Goal: Find specific page/section

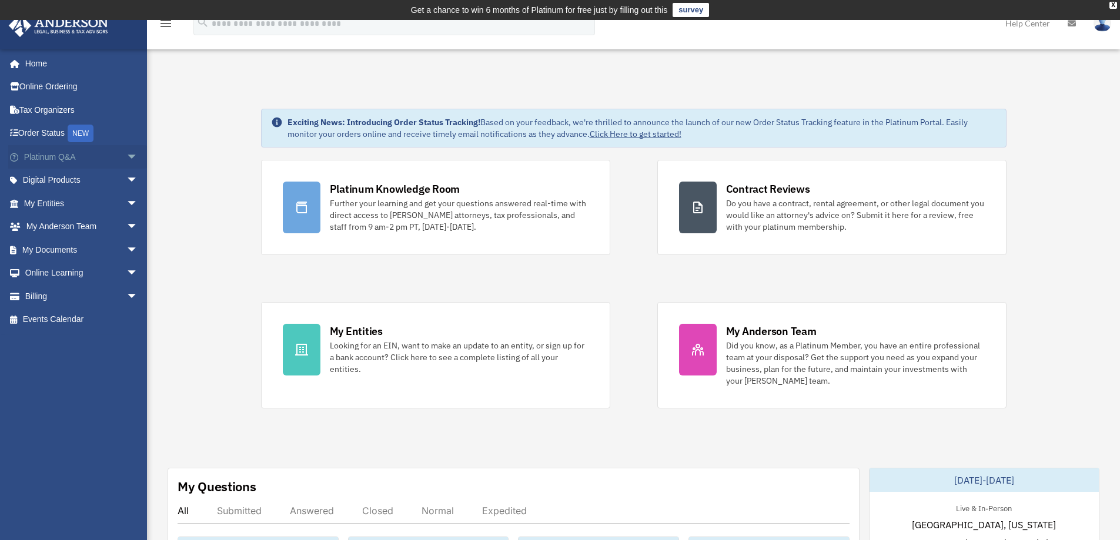
click at [126, 156] on span "arrow_drop_down" at bounding box center [138, 157] width 24 height 24
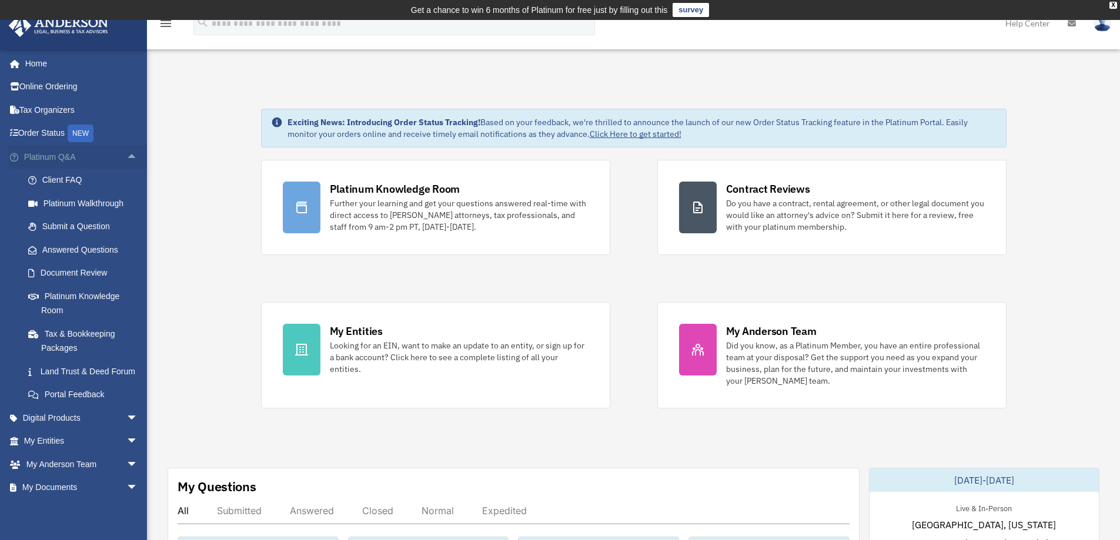
click at [126, 156] on span "arrow_drop_up" at bounding box center [138, 157] width 24 height 24
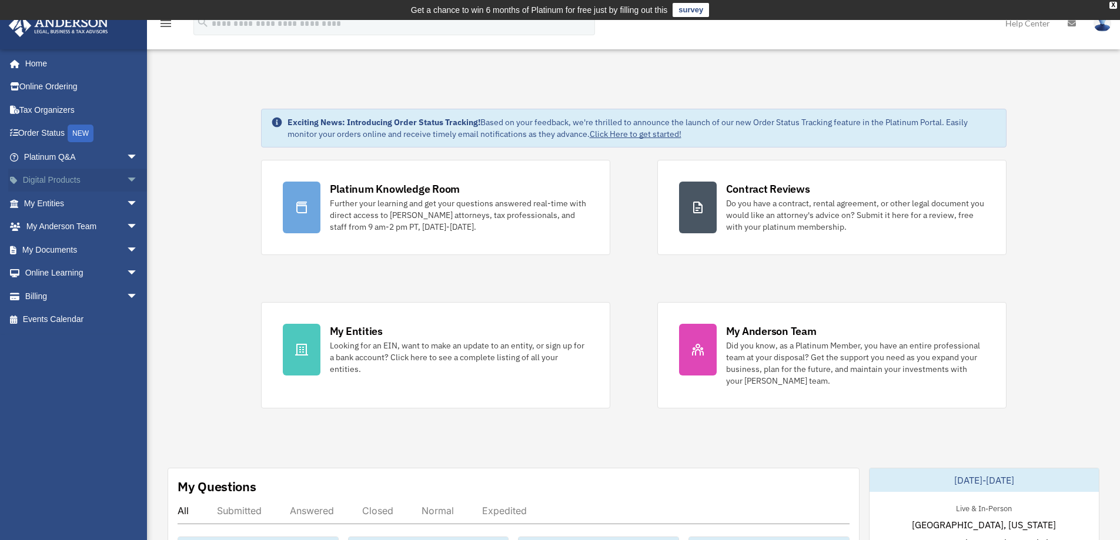
click at [126, 180] on span "arrow_drop_down" at bounding box center [138, 181] width 24 height 24
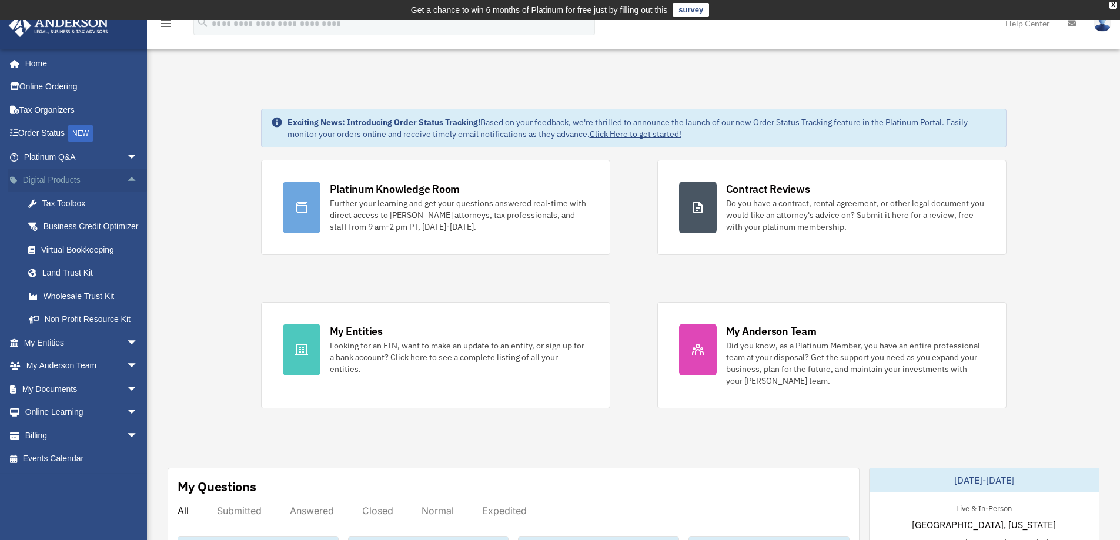
click at [126, 180] on span "arrow_drop_up" at bounding box center [138, 181] width 24 height 24
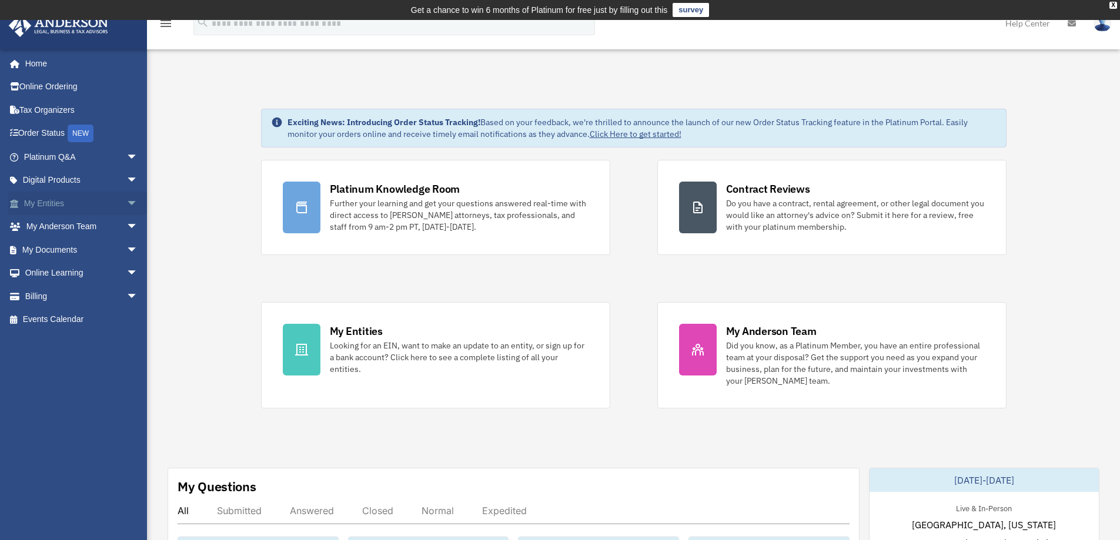
click at [126, 206] on span "arrow_drop_down" at bounding box center [138, 204] width 24 height 24
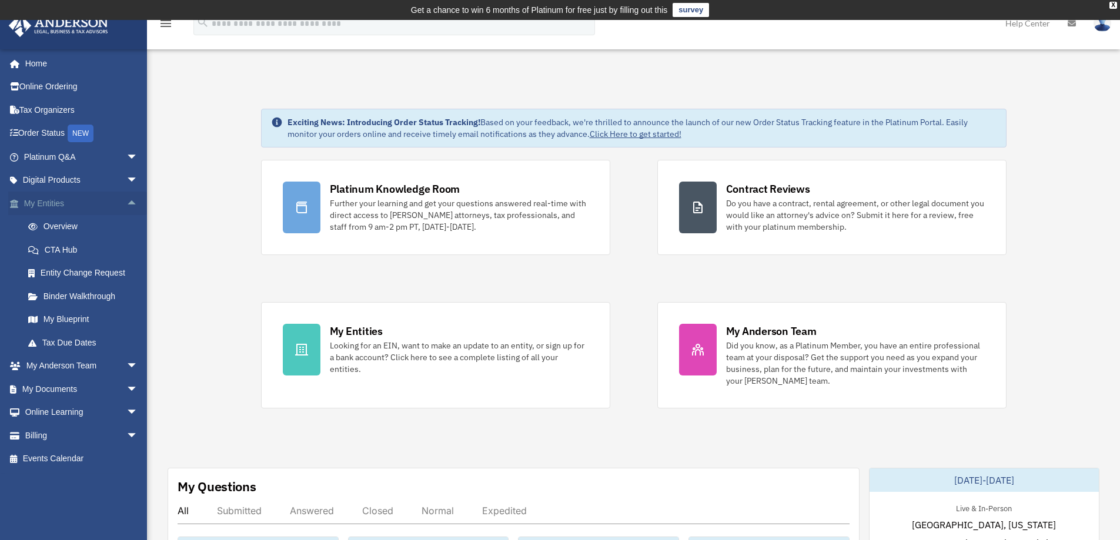
click at [126, 206] on span "arrow_drop_up" at bounding box center [138, 204] width 24 height 24
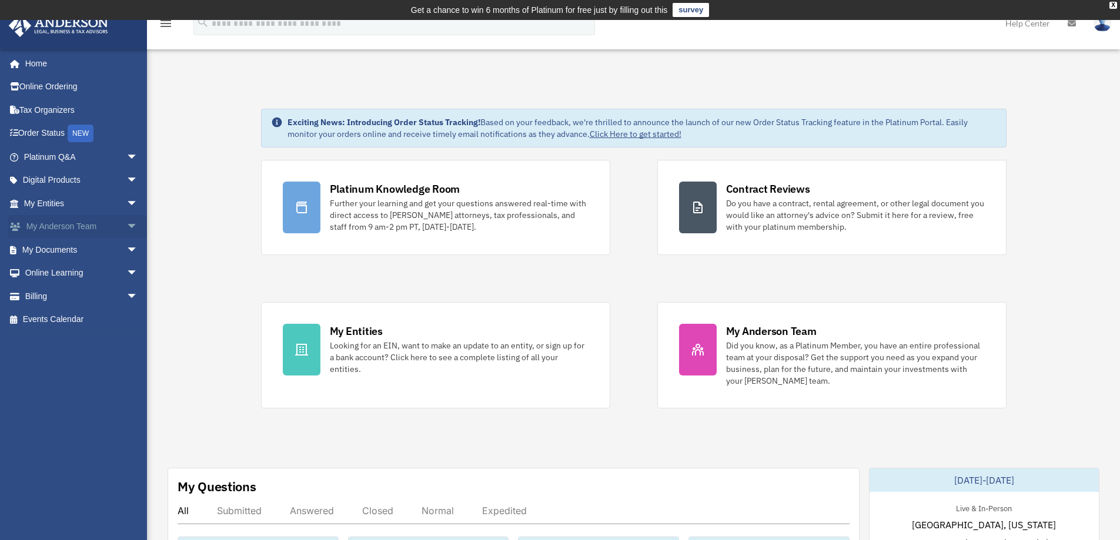
click at [126, 226] on span "arrow_drop_down" at bounding box center [138, 227] width 24 height 24
click at [126, 226] on span "arrow_drop_up" at bounding box center [138, 227] width 24 height 24
click at [126, 248] on span "arrow_drop_down" at bounding box center [138, 250] width 24 height 24
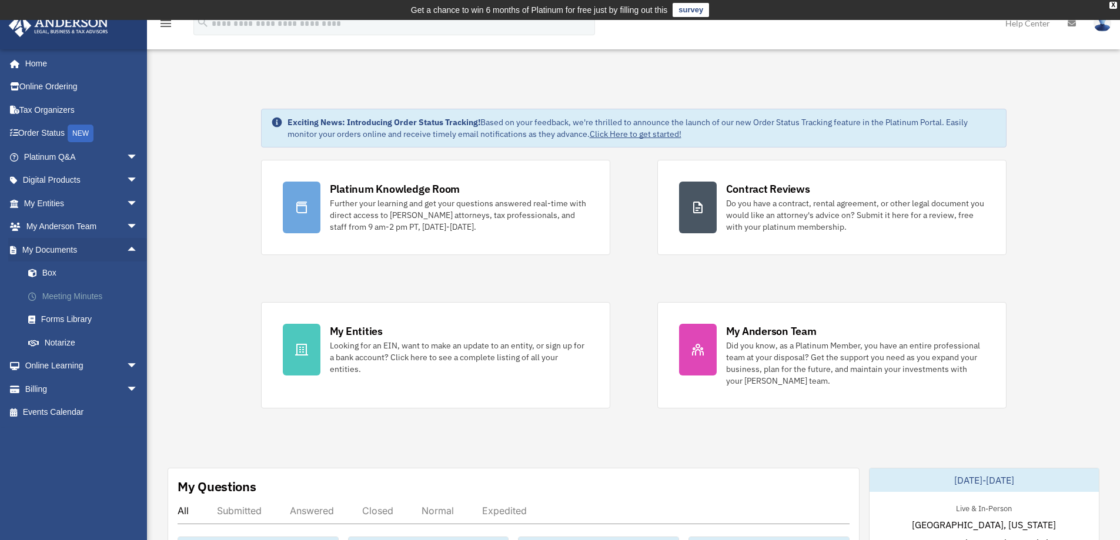
click at [92, 297] on link "Meeting Minutes" at bounding box center [85, 297] width 139 height 24
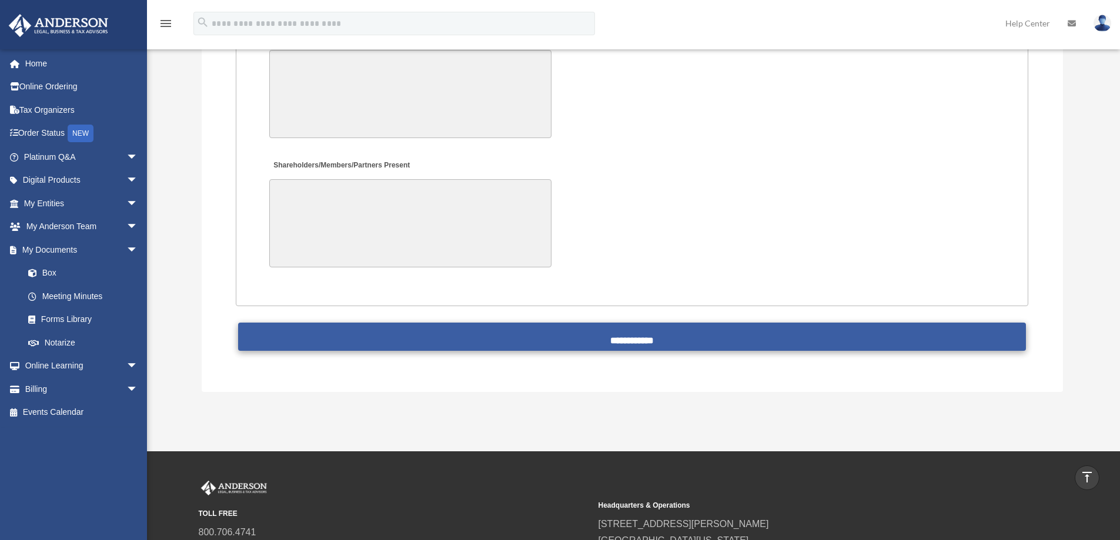
scroll to position [2369, 0]
